Goal: Feedback & Contribution: Submit feedback/report problem

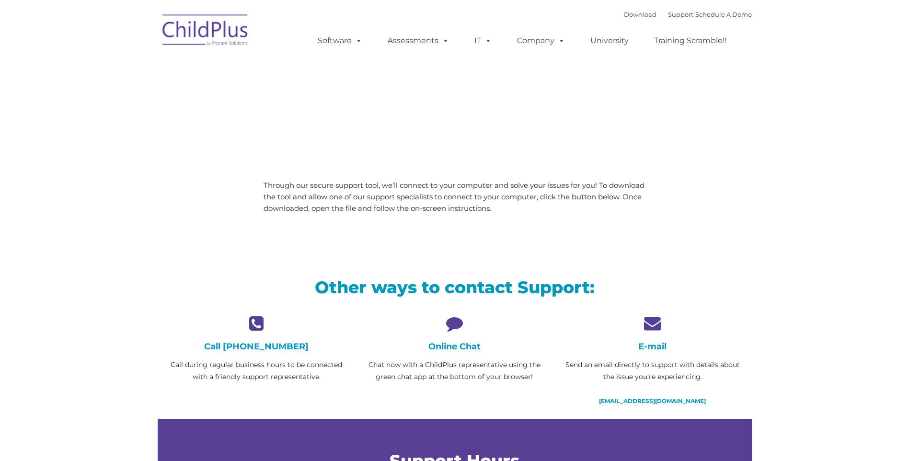
type input ""
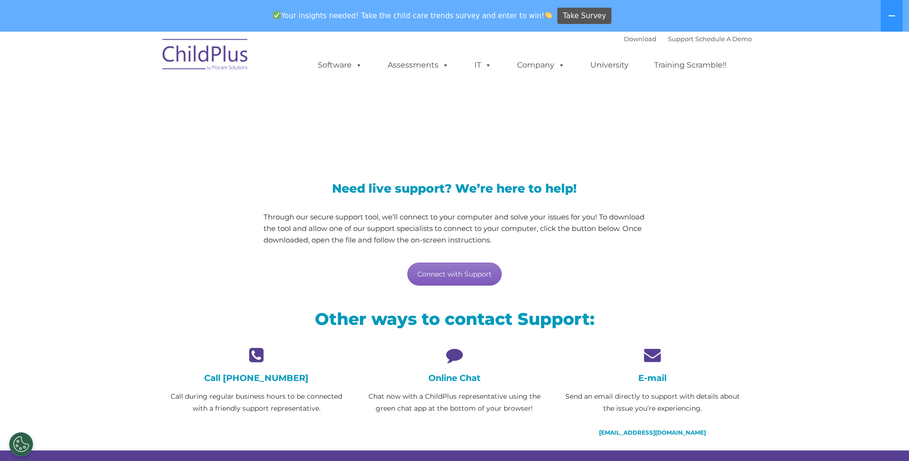
click at [477, 272] on link "Connect with Support" at bounding box center [454, 274] width 94 height 23
click at [452, 276] on link "Connect with Support" at bounding box center [454, 274] width 94 height 23
click at [653, 367] on div "E-mail Send an email directly to support with details about the issue you’re ex…" at bounding box center [653, 393] width 184 height 92
click at [459, 359] on icon at bounding box center [455, 355] width 184 height 17
click at [455, 361] on icon at bounding box center [455, 355] width 184 height 17
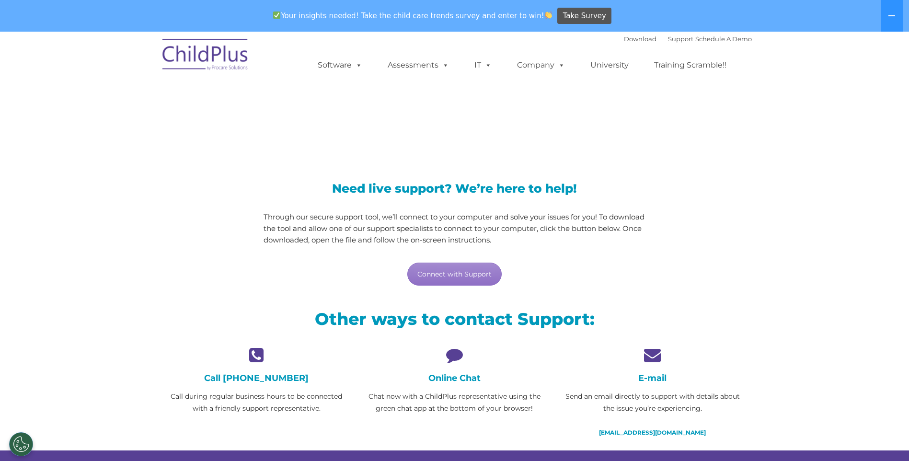
click at [447, 407] on p "Chat now with a ChildPlus representative using the green chat app at the bottom…" at bounding box center [455, 403] width 184 height 24
click at [669, 35] on link "Support" at bounding box center [680, 39] width 25 height 8
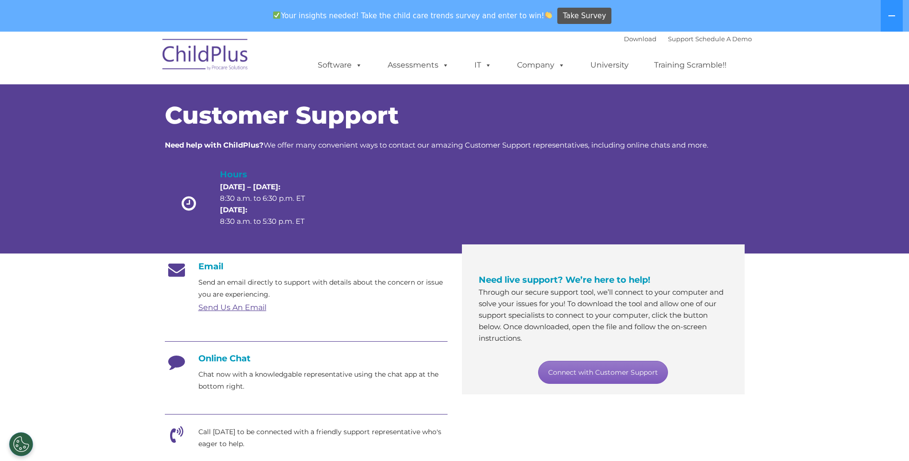
click at [614, 376] on link "Connect with Customer Support" at bounding box center [603, 372] width 130 height 23
click at [653, 201] on div at bounding box center [619, 206] width 116 height 76
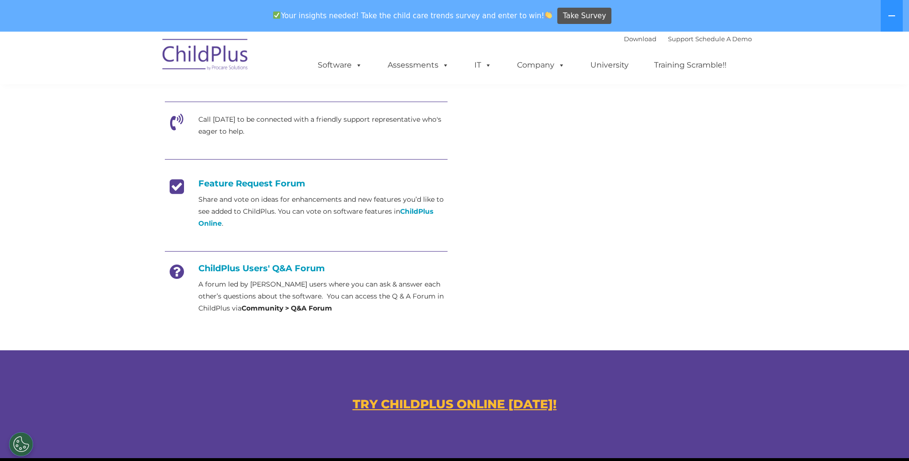
scroll to position [514, 0]
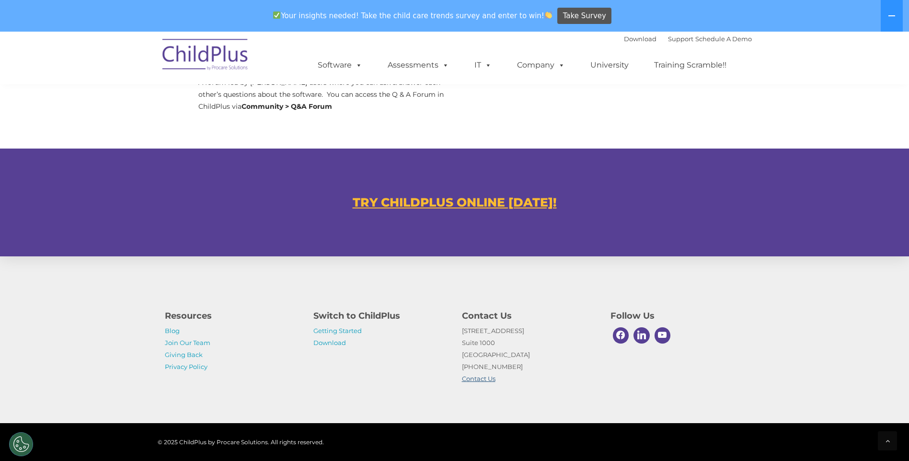
click at [475, 379] on link "Contact Us" at bounding box center [479, 379] width 34 height 8
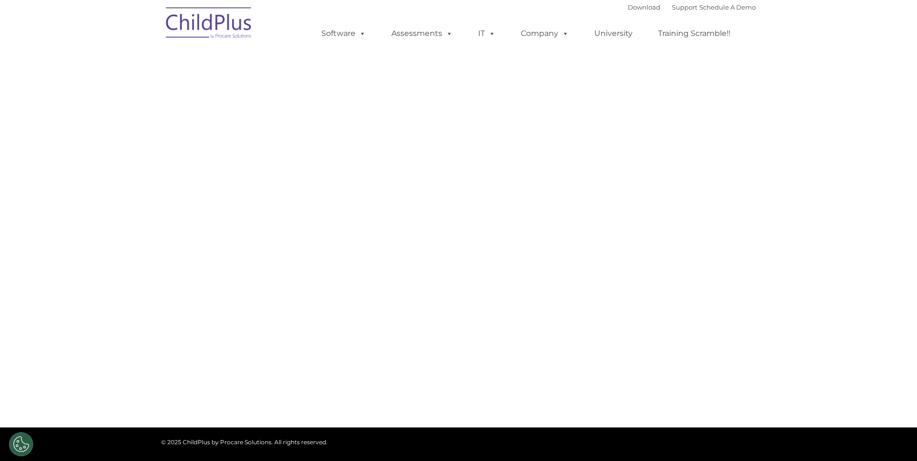
type input ""
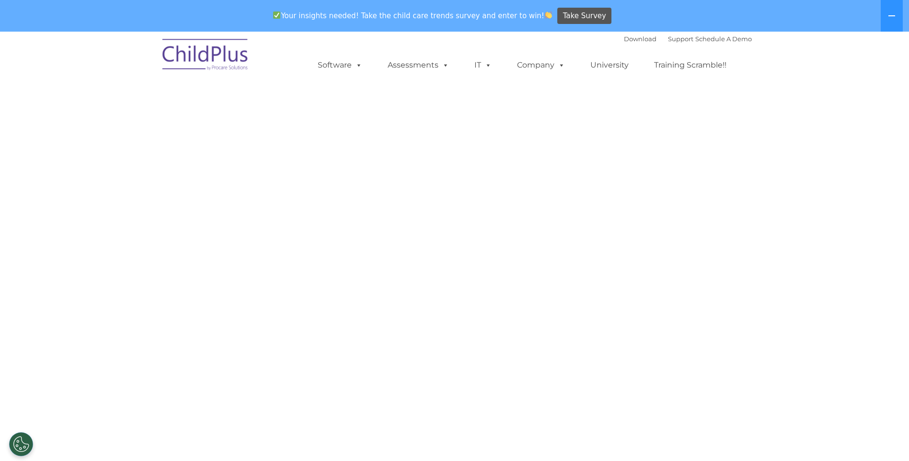
select select "MEDIUM"
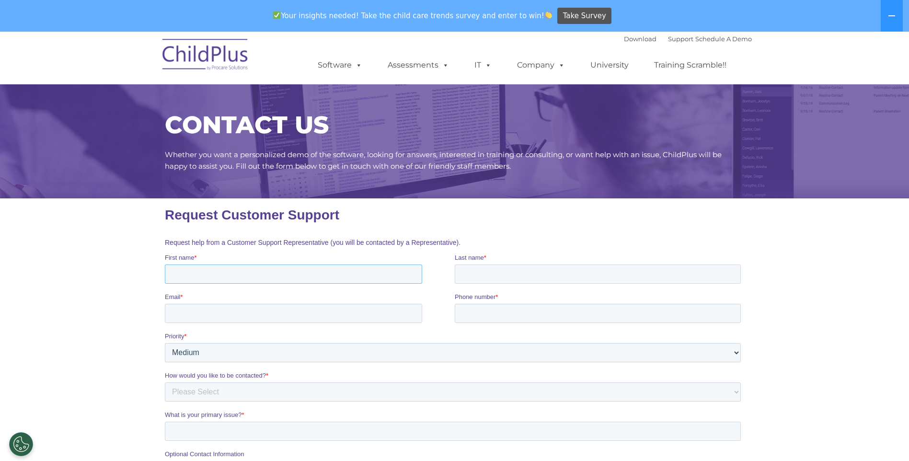
click at [183, 277] on input "First name *" at bounding box center [292, 274] width 257 height 19
type input "[PERSON_NAME]"
click at [481, 281] on input "Last name *" at bounding box center [597, 274] width 286 height 19
type input "Gopher"
drag, startPoint x: 191, startPoint y: 311, endPoint x: 211, endPoint y: 320, distance: 22.5
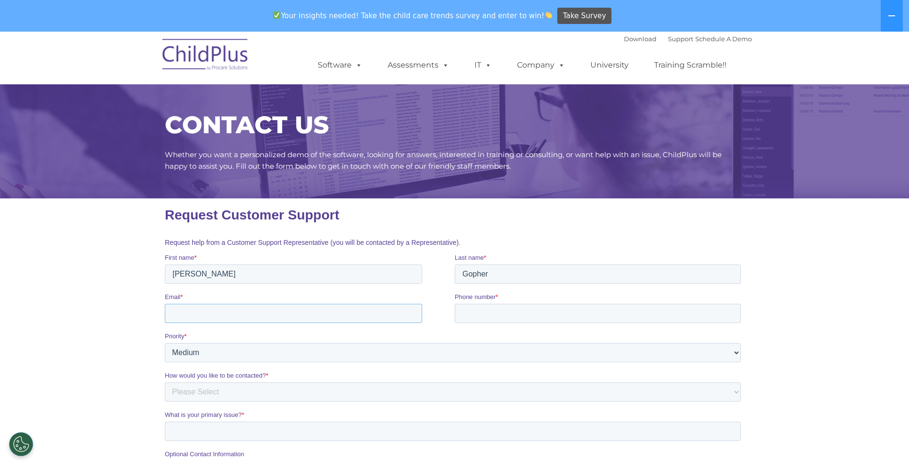
click at [192, 311] on input "Email *" at bounding box center [292, 313] width 257 height 19
type input "[EMAIL_ADDRESS][DOMAIN_NAME]"
click at [736, 349] on select "Please Select Low Medium High" at bounding box center [452, 352] width 576 height 19
select select "HIGH"
click at [164, 343] on select "Please Select Low Medium High" at bounding box center [452, 352] width 576 height 19
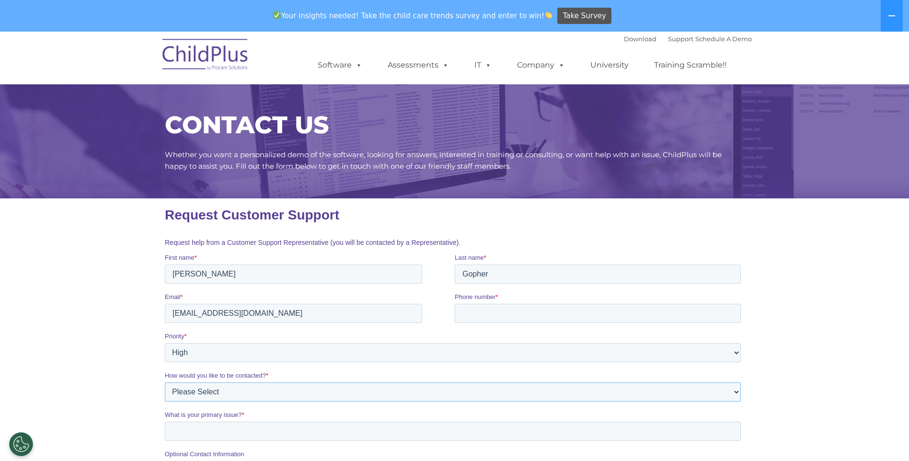
click at [221, 392] on select "Please Select Phone Email" at bounding box center [452, 392] width 576 height 19
select select "Email"
click at [164, 383] on select "Please Select Phone Email" at bounding box center [452, 392] width 576 height 19
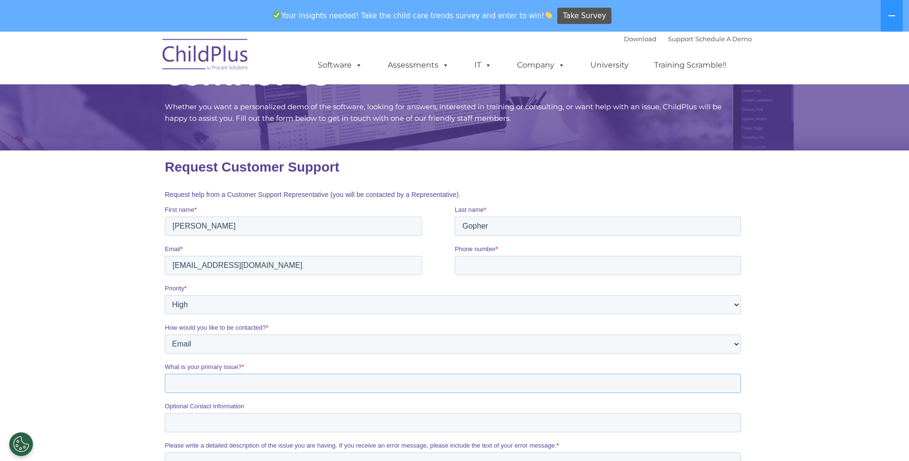
click at [189, 387] on input "What is your primary issue? *" at bounding box center [452, 383] width 576 height 19
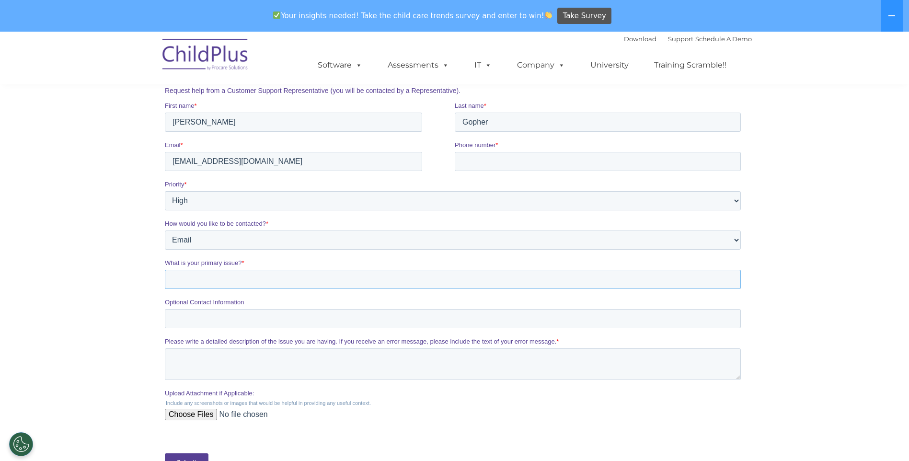
scroll to position [168, 0]
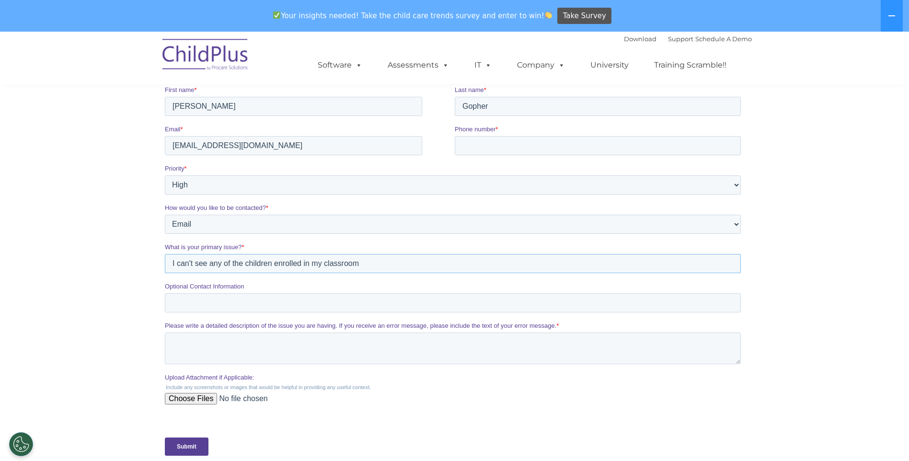
type input "I can't see any of the children enrolled in my classroom"
click at [187, 446] on input "Submit" at bounding box center [186, 447] width 44 height 18
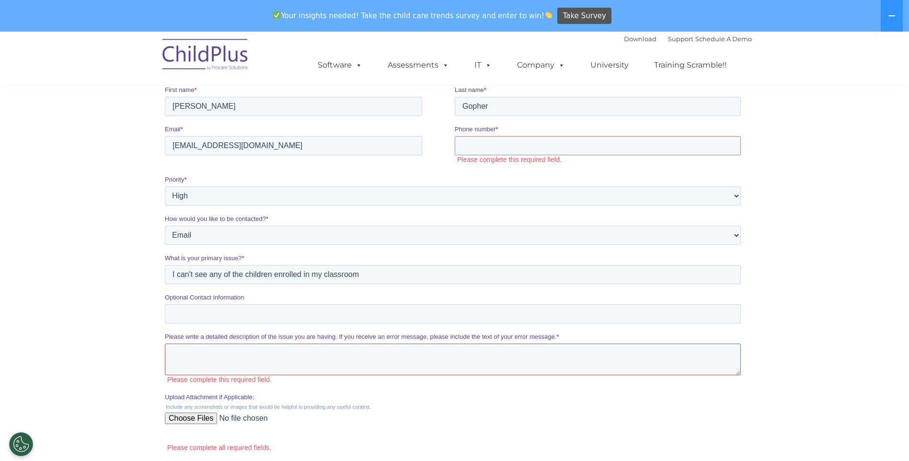
click at [200, 365] on textarea "Please write a detailed description of the issue you are having. If you receive…" at bounding box center [452, 360] width 576 height 32
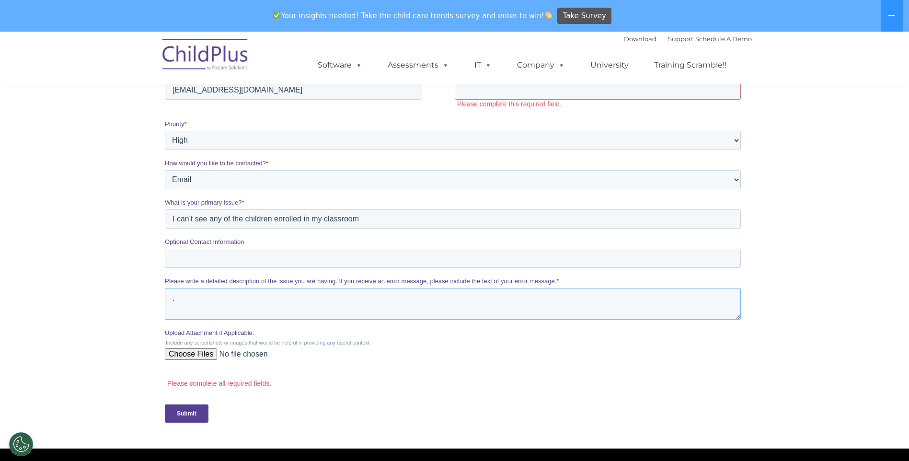
scroll to position [312, 0]
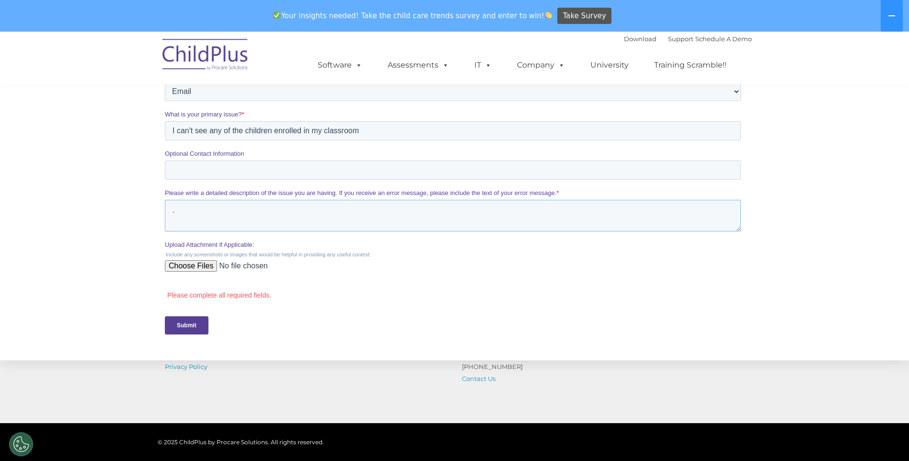
type textarea "."
click at [189, 329] on input "Submit" at bounding box center [186, 325] width 44 height 18
click at [186, 324] on input "Submit" at bounding box center [186, 325] width 44 height 18
click at [194, 325] on input "Submit" at bounding box center [186, 325] width 44 height 18
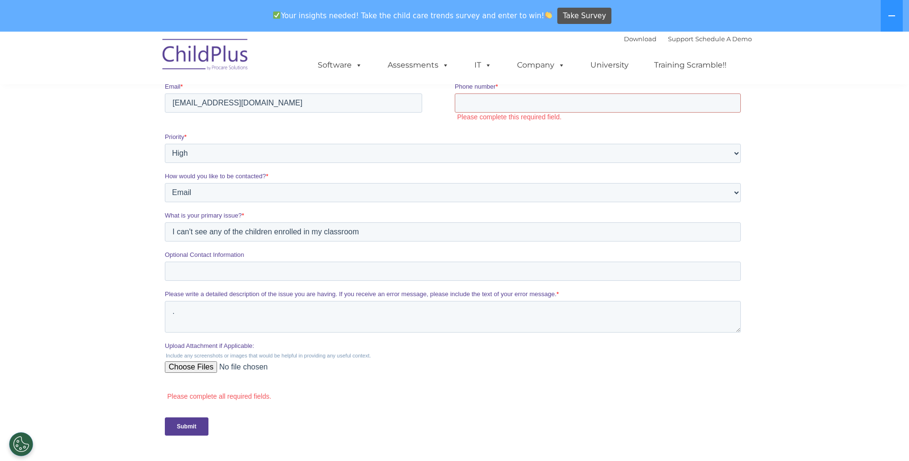
scroll to position [72, 0]
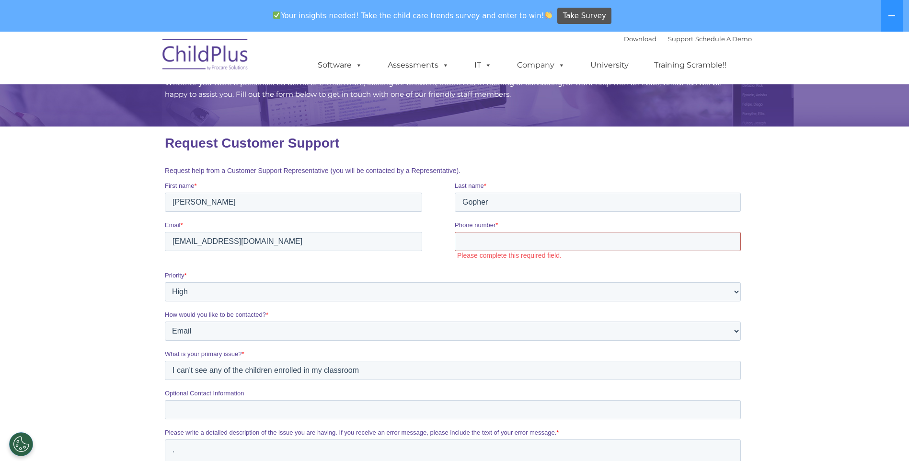
click at [512, 240] on input "Phone number *" at bounding box center [597, 241] width 286 height 19
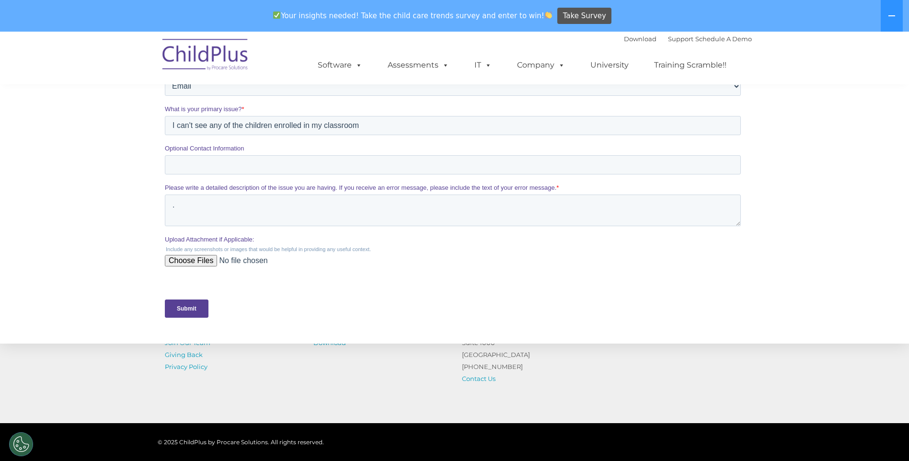
scroll to position [312, 0]
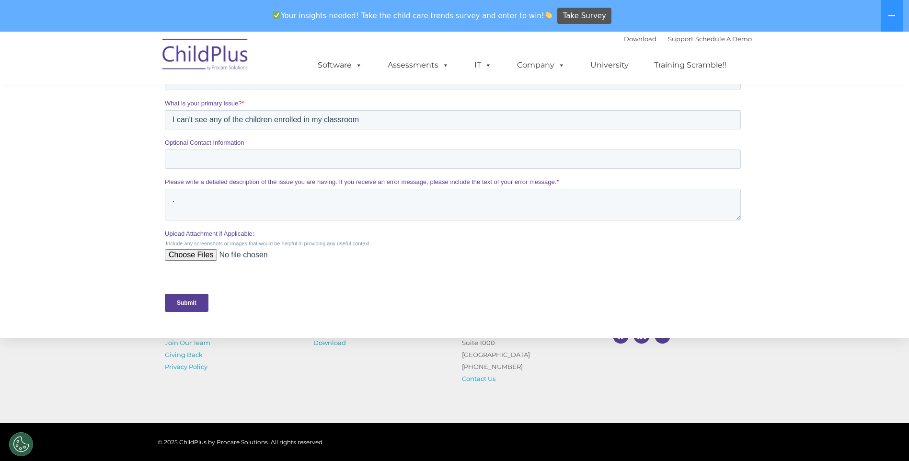
type input "4063954690"
click at [190, 305] on input "Submit" at bounding box center [186, 303] width 44 height 18
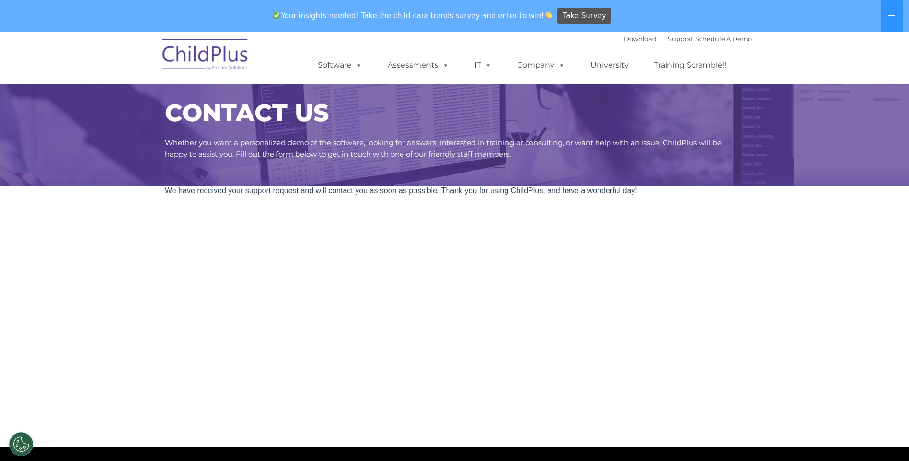
scroll to position [0, 0]
